Goal: Find contact information: Find contact information

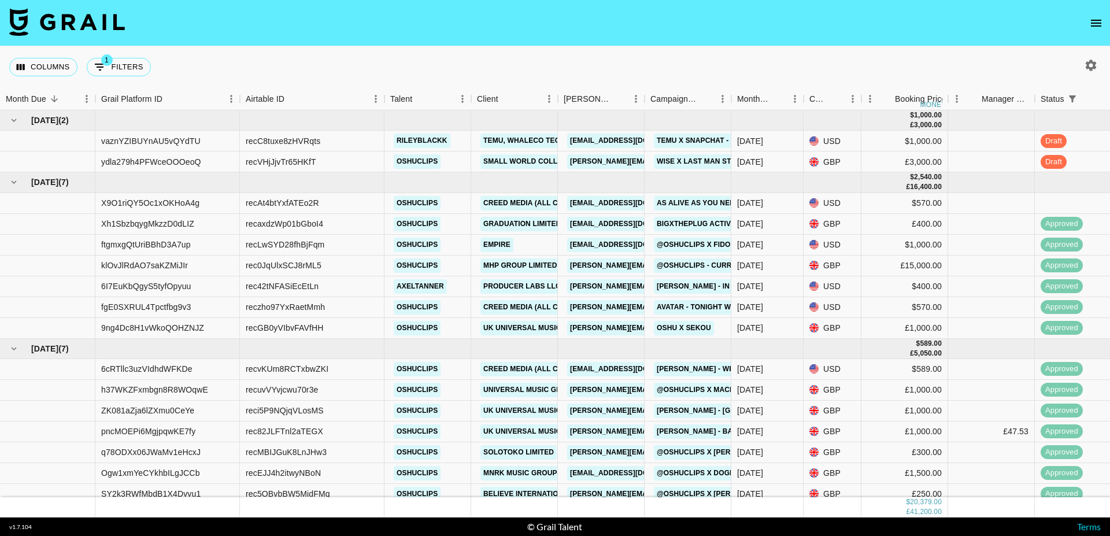
click at [1094, 20] on icon "open drawer" at bounding box center [1096, 23] width 10 height 7
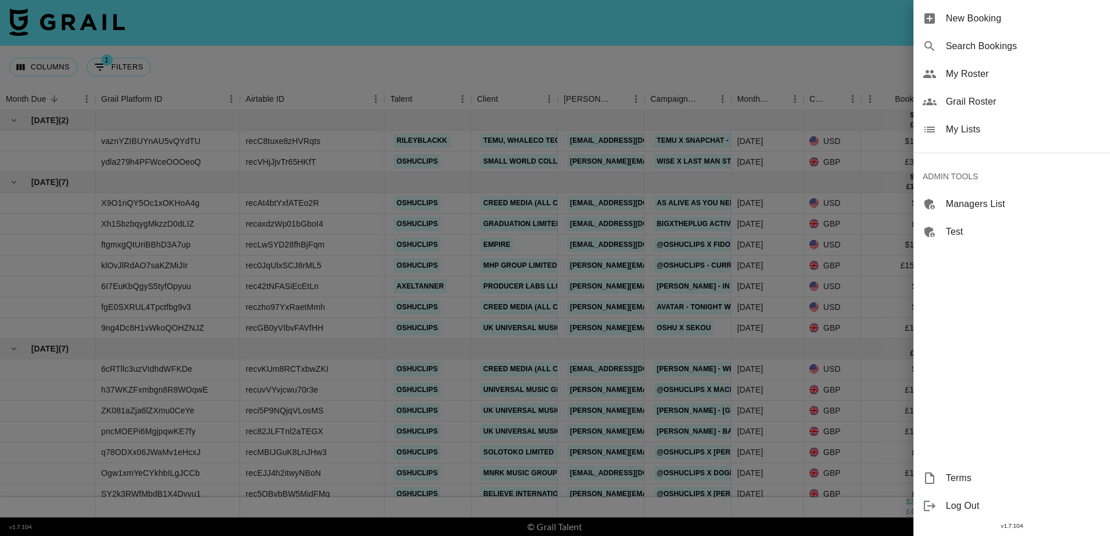
click at [973, 107] on span "Grail Roster" at bounding box center [1023, 102] width 155 height 14
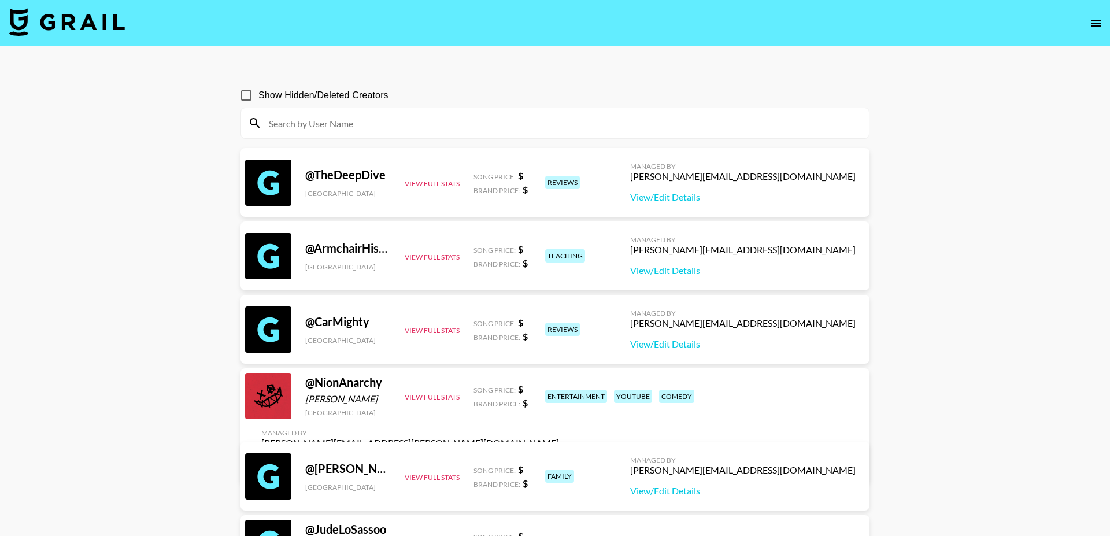
click at [332, 123] on input at bounding box center [562, 123] width 600 height 19
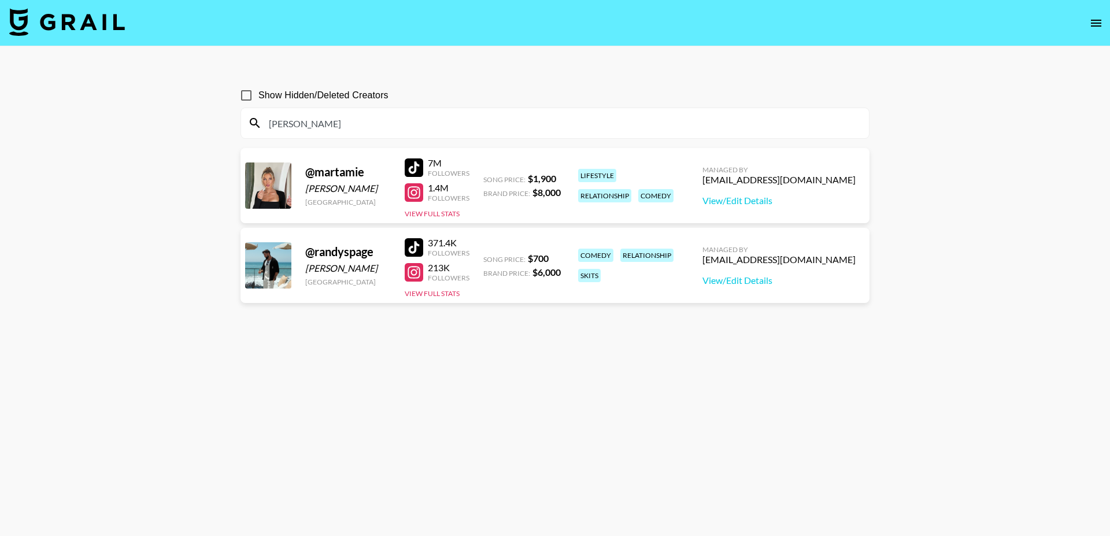
type input "[PERSON_NAME]"
click at [779, 179] on div "[EMAIL_ADDRESS][DOMAIN_NAME]" at bounding box center [778, 180] width 153 height 12
copy div "[EMAIL_ADDRESS][DOMAIN_NAME]"
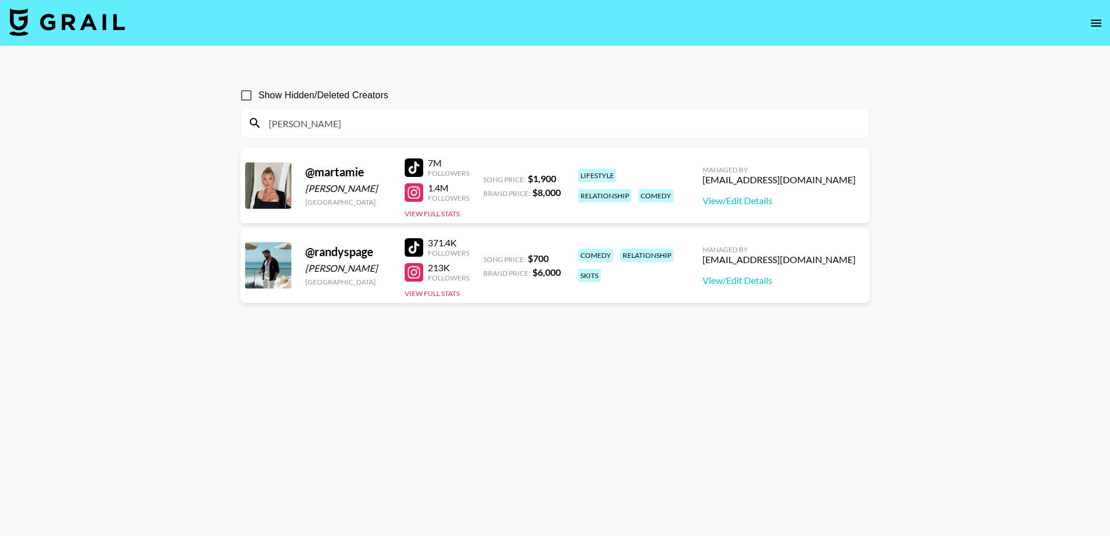
click at [343, 123] on input "[PERSON_NAME]" at bounding box center [562, 123] width 600 height 19
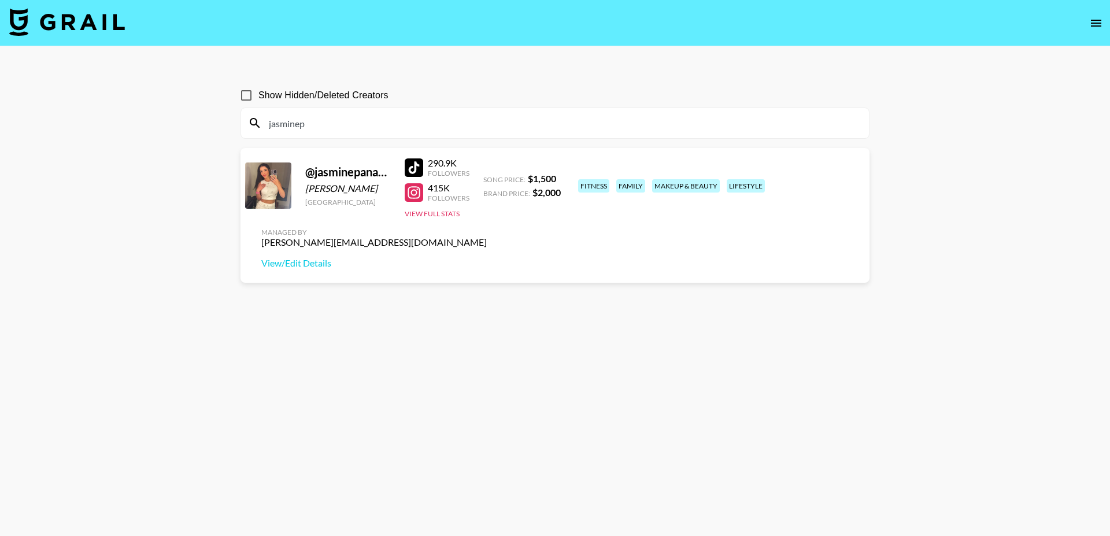
type input "jasminep"
click at [487, 236] on div "[PERSON_NAME][EMAIL_ADDRESS][DOMAIN_NAME]" at bounding box center [373, 242] width 225 height 12
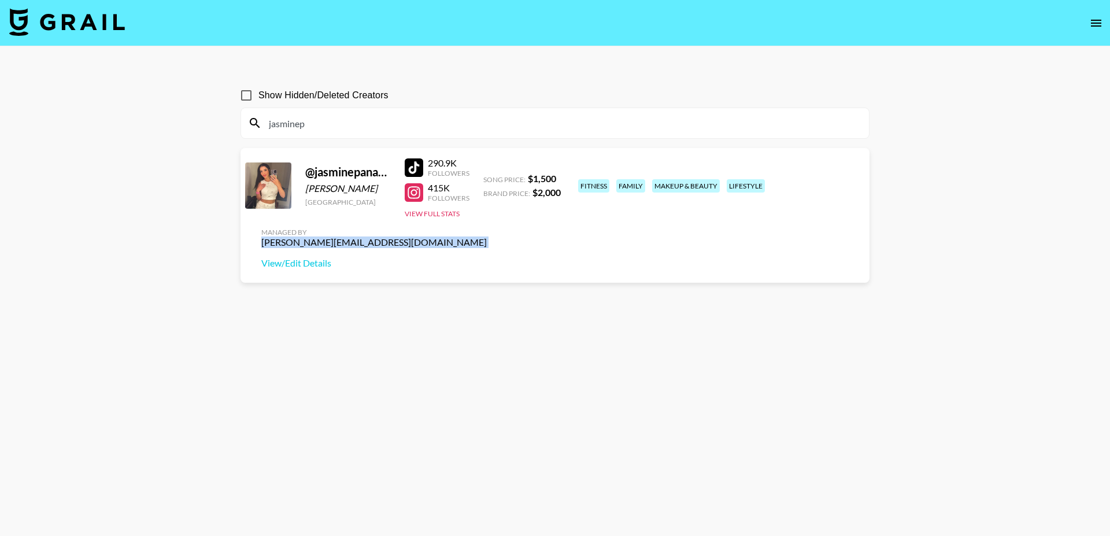
copy div "[PERSON_NAME][EMAIL_ADDRESS][DOMAIN_NAME]"
click at [445, 120] on input "jasminep" at bounding box center [562, 123] width 600 height 19
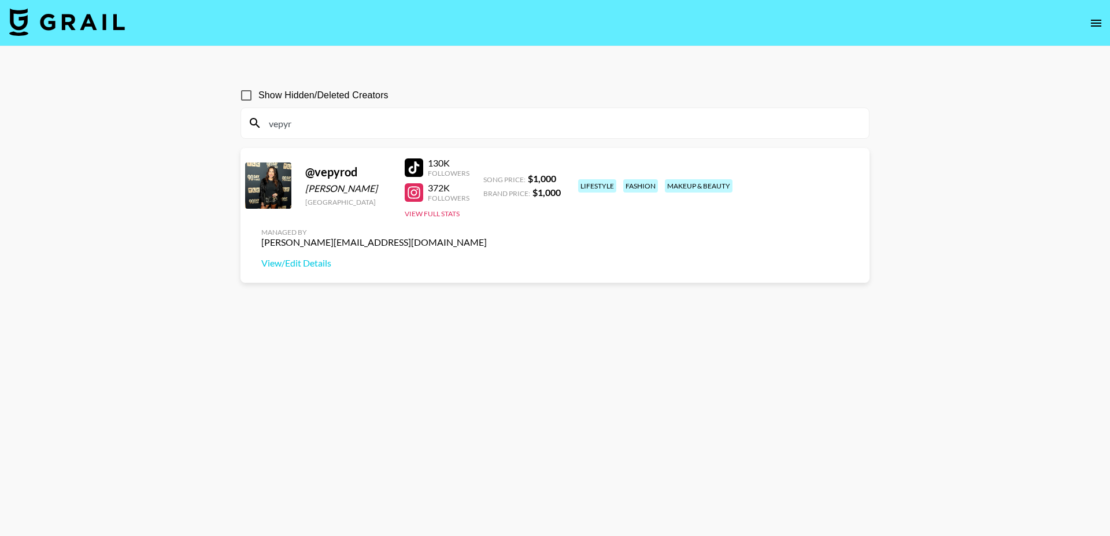
type input "vepyr"
click at [528, 124] on input "vepyr" at bounding box center [562, 123] width 600 height 19
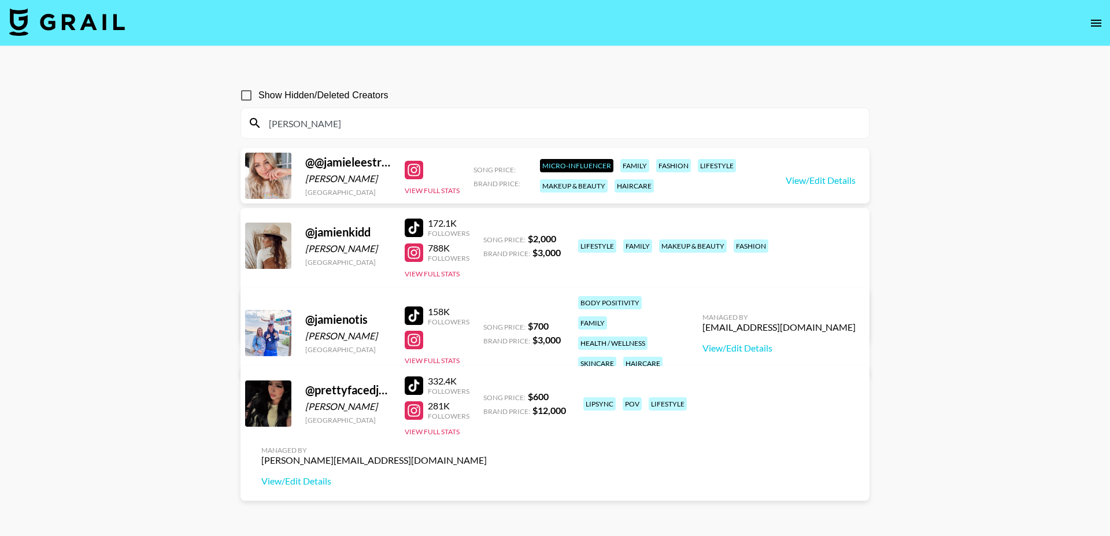
type input "[PERSON_NAME]"
click at [487, 297] on div "[PERSON_NAME][EMAIL_ADDRESS][DOMAIN_NAME]" at bounding box center [373, 303] width 225 height 12
copy div "[PERSON_NAME][EMAIL_ADDRESS][DOMAIN_NAME]"
